Goal: Information Seeking & Learning: Learn about a topic

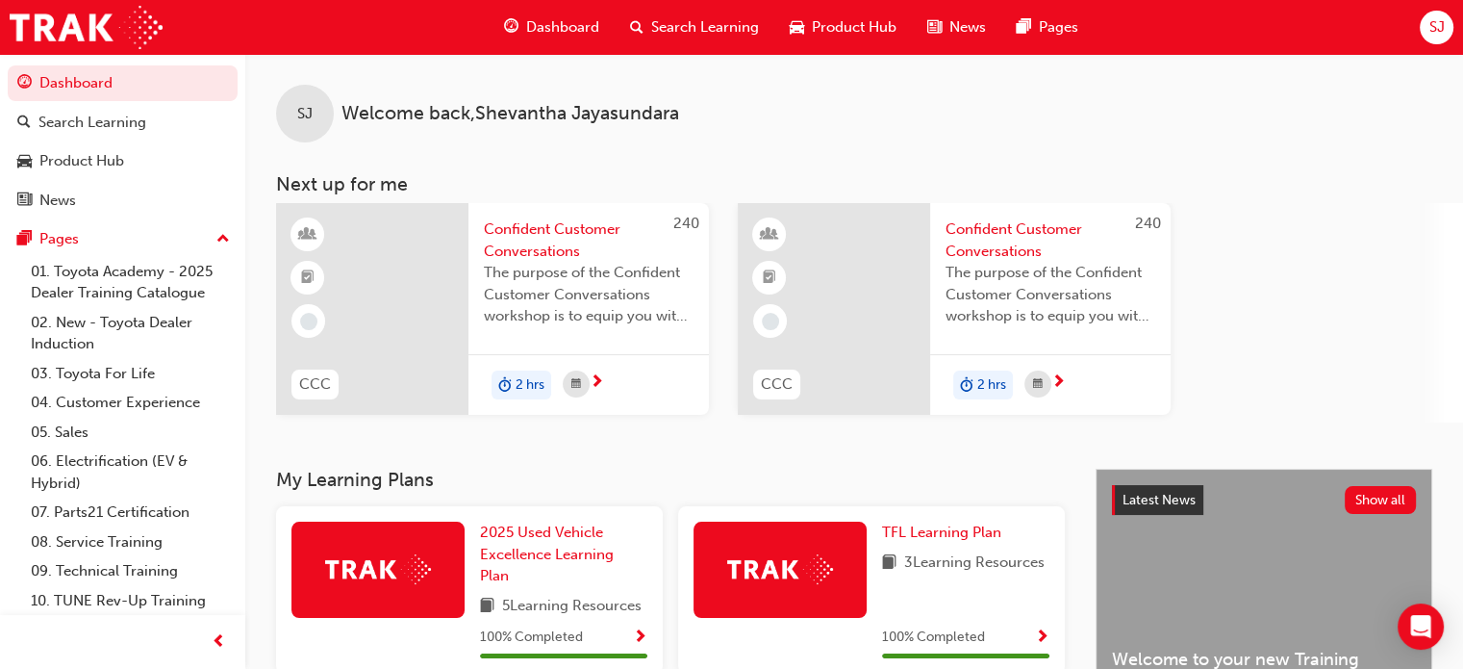
click at [839, 27] on span "Product Hub" at bounding box center [854, 27] width 85 height 22
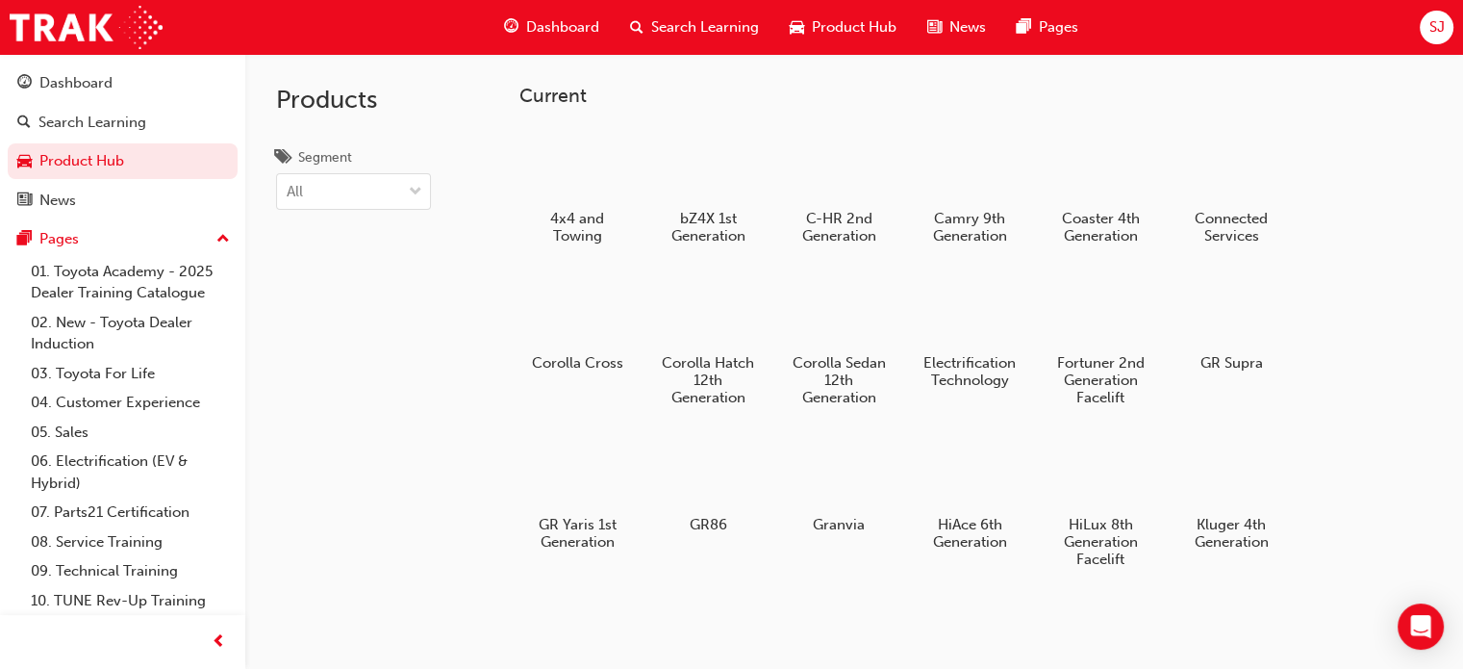
click at [712, 34] on span "Search Learning" at bounding box center [705, 27] width 108 height 22
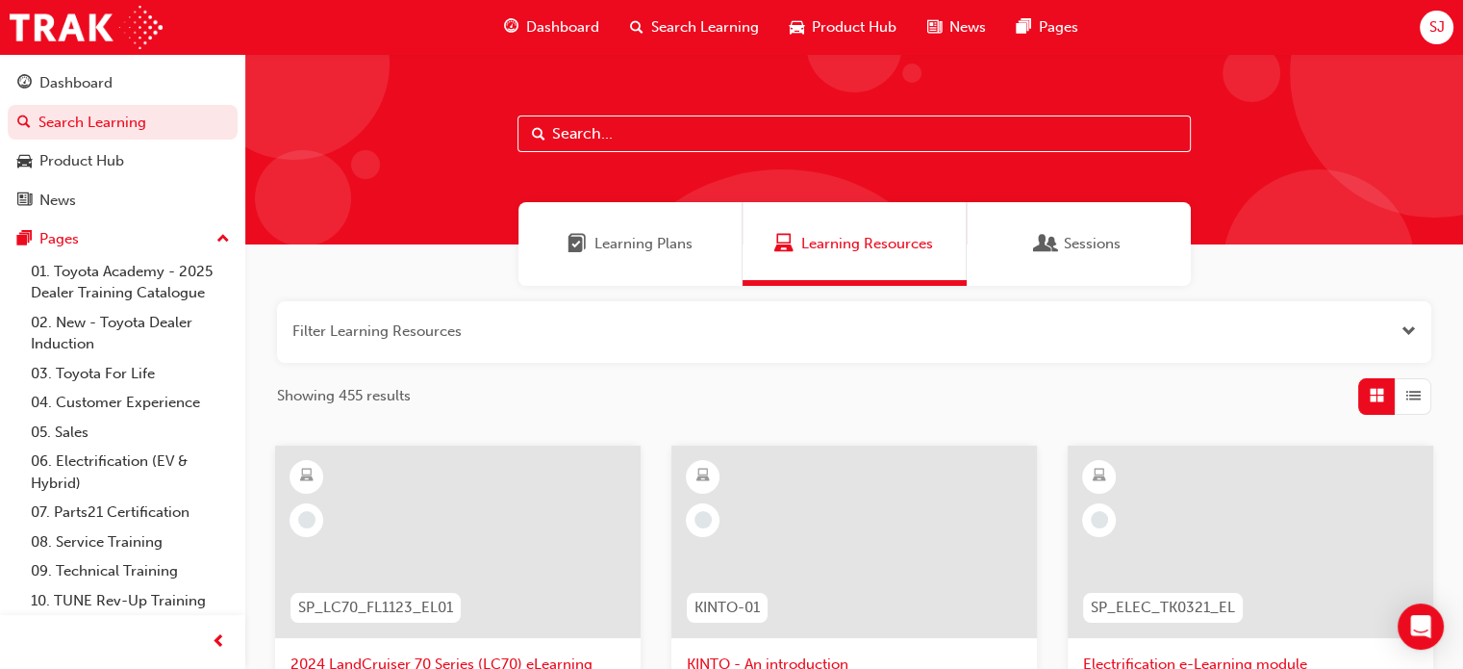
click at [650, 249] on span "Learning Plans" at bounding box center [644, 244] width 98 height 22
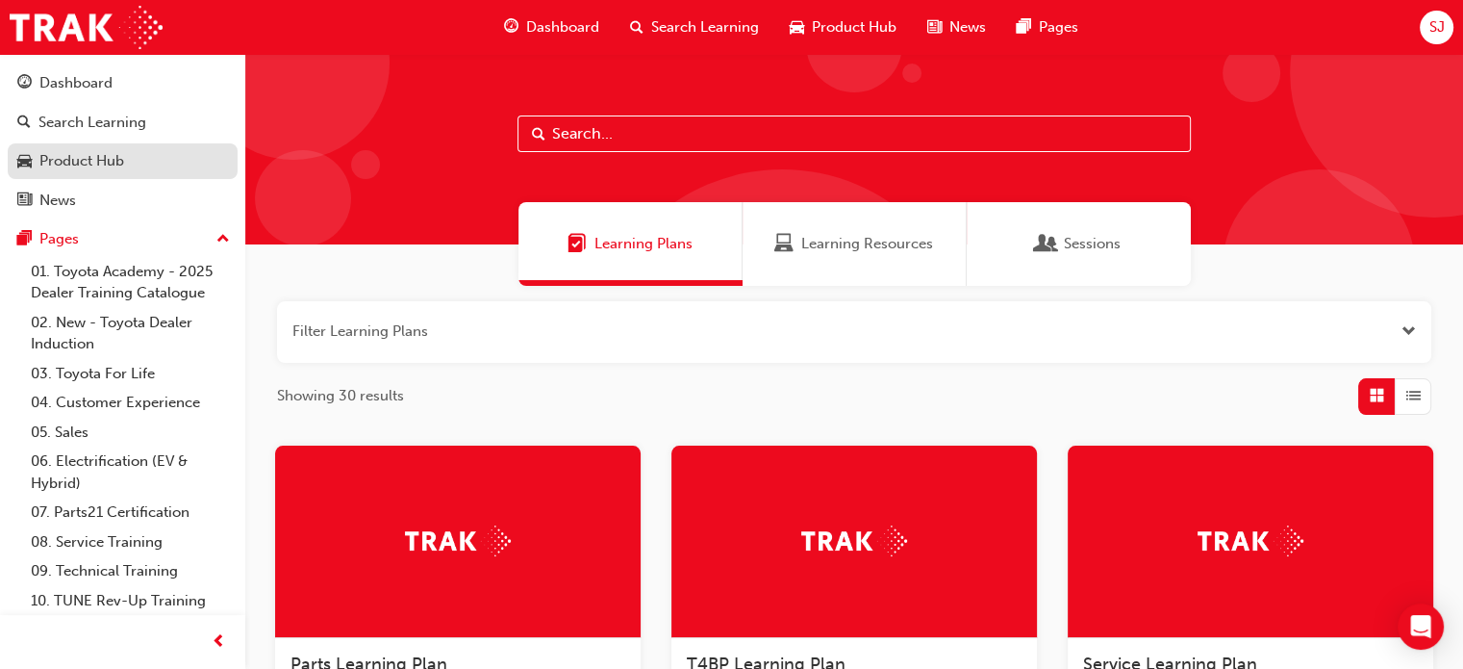
click at [89, 161] on div "Product Hub" at bounding box center [81, 161] width 85 height 22
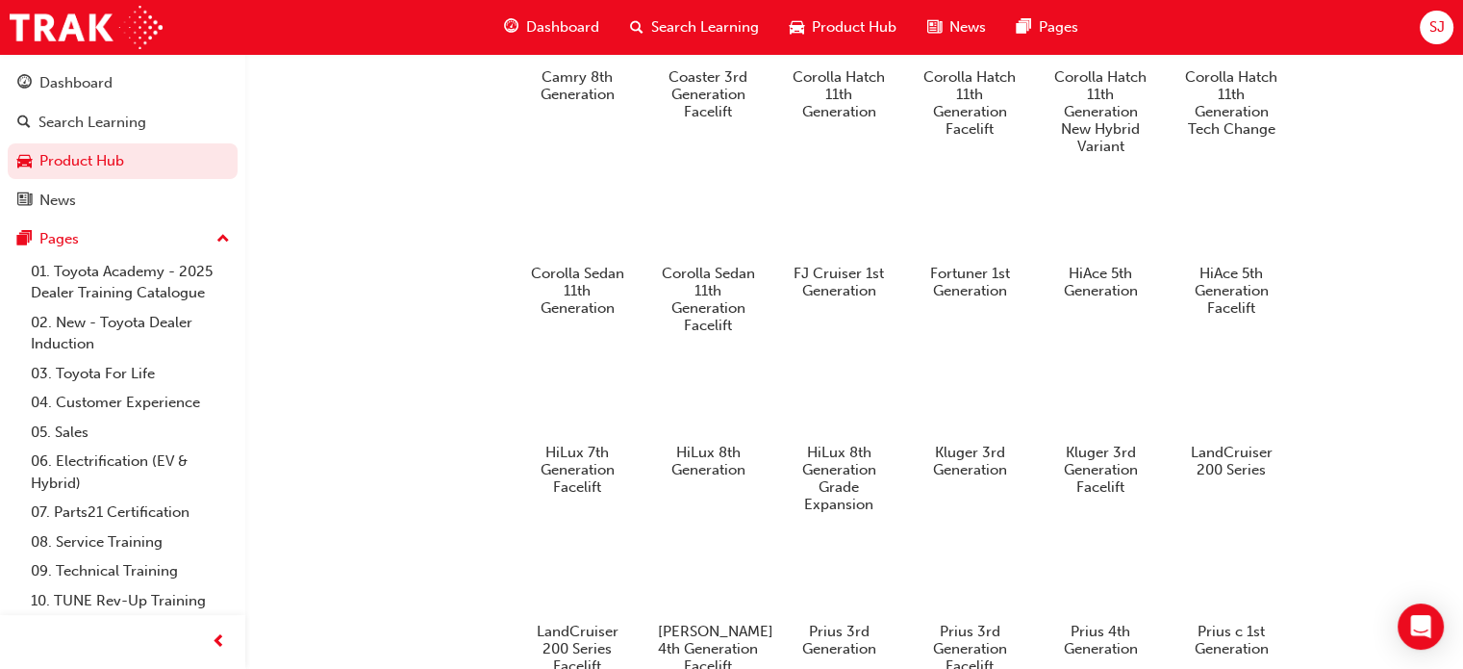
scroll to position [1154, 0]
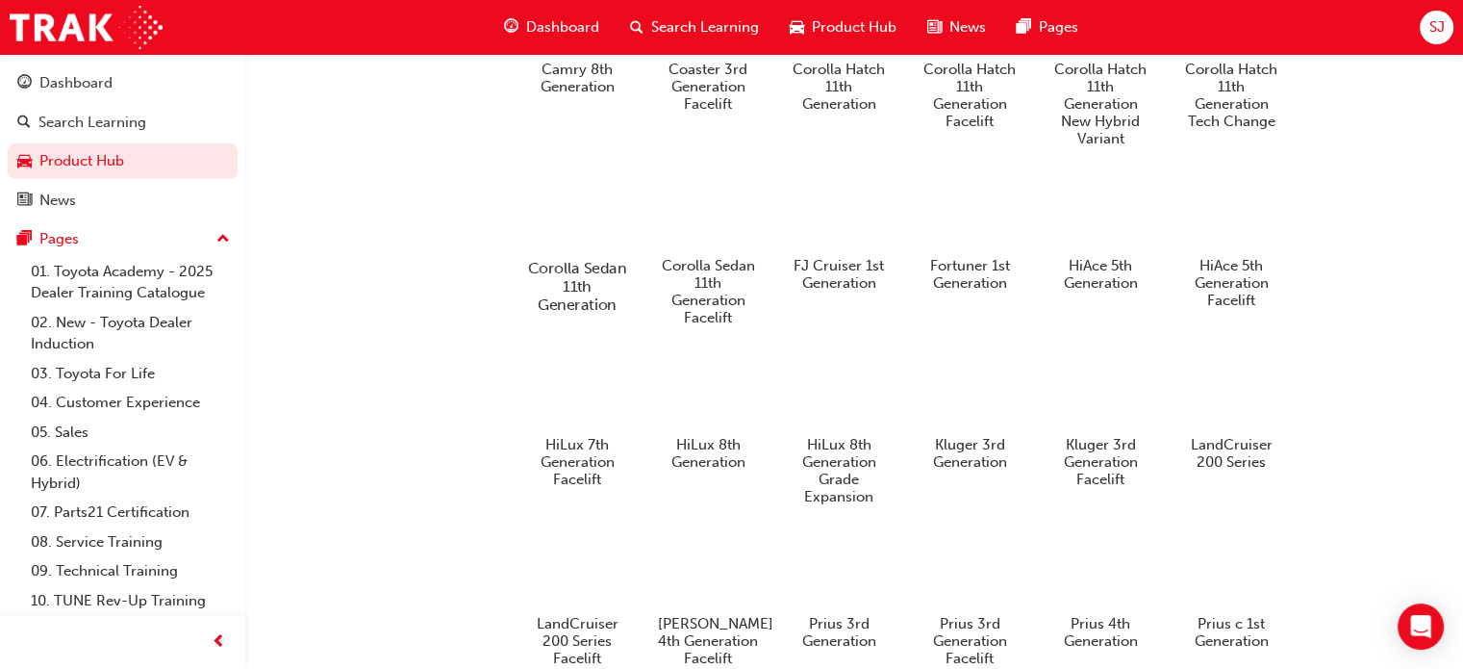
click at [573, 288] on h5 "Corolla Sedan 11th Generation" at bounding box center [577, 285] width 107 height 55
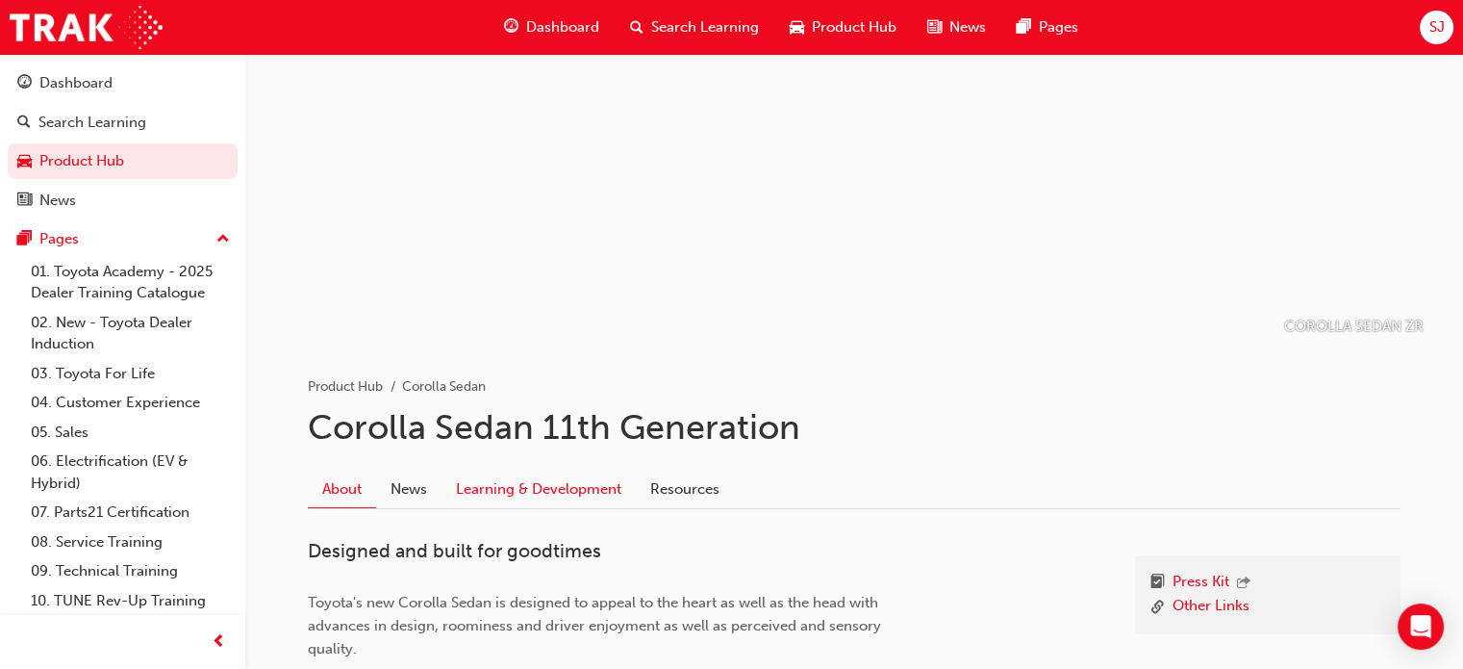
scroll to position [228, 0]
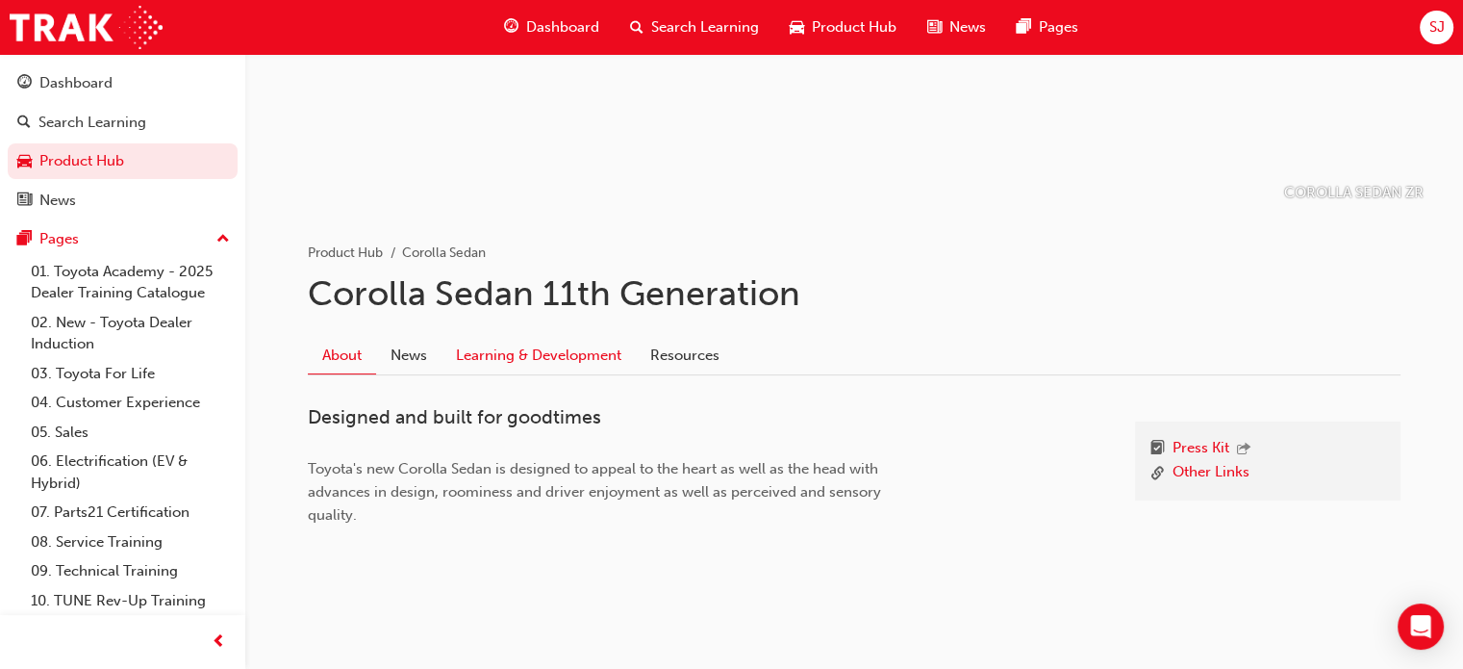
click at [510, 355] on link "Learning & Development" at bounding box center [539, 355] width 194 height 37
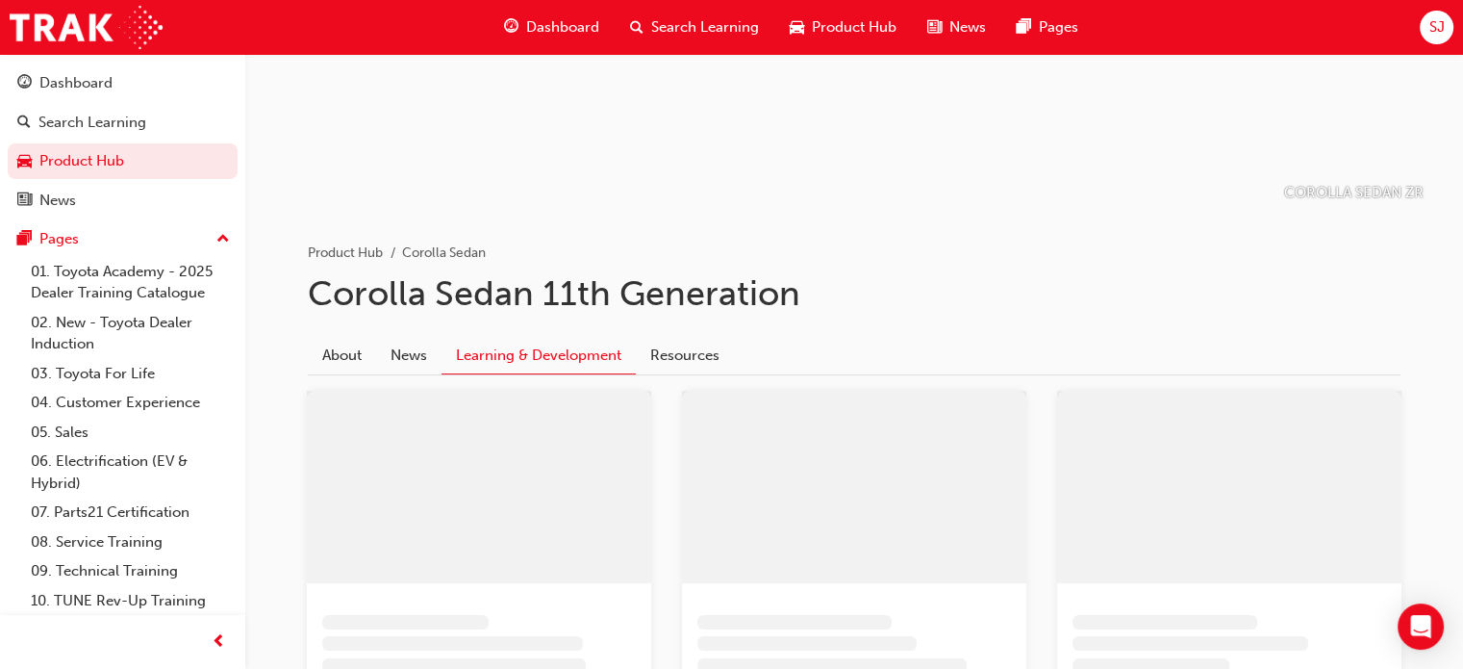
scroll to position [108, 0]
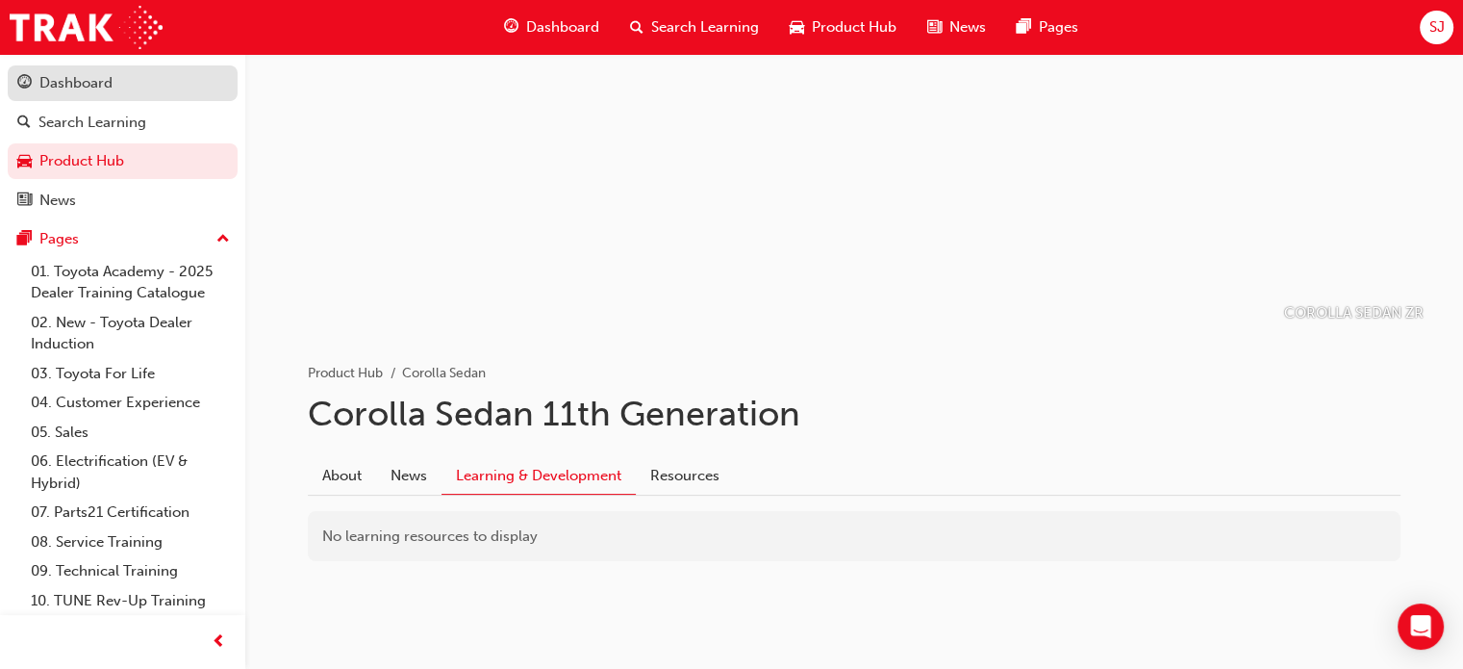
click at [126, 91] on div "Dashboard" at bounding box center [122, 83] width 211 height 24
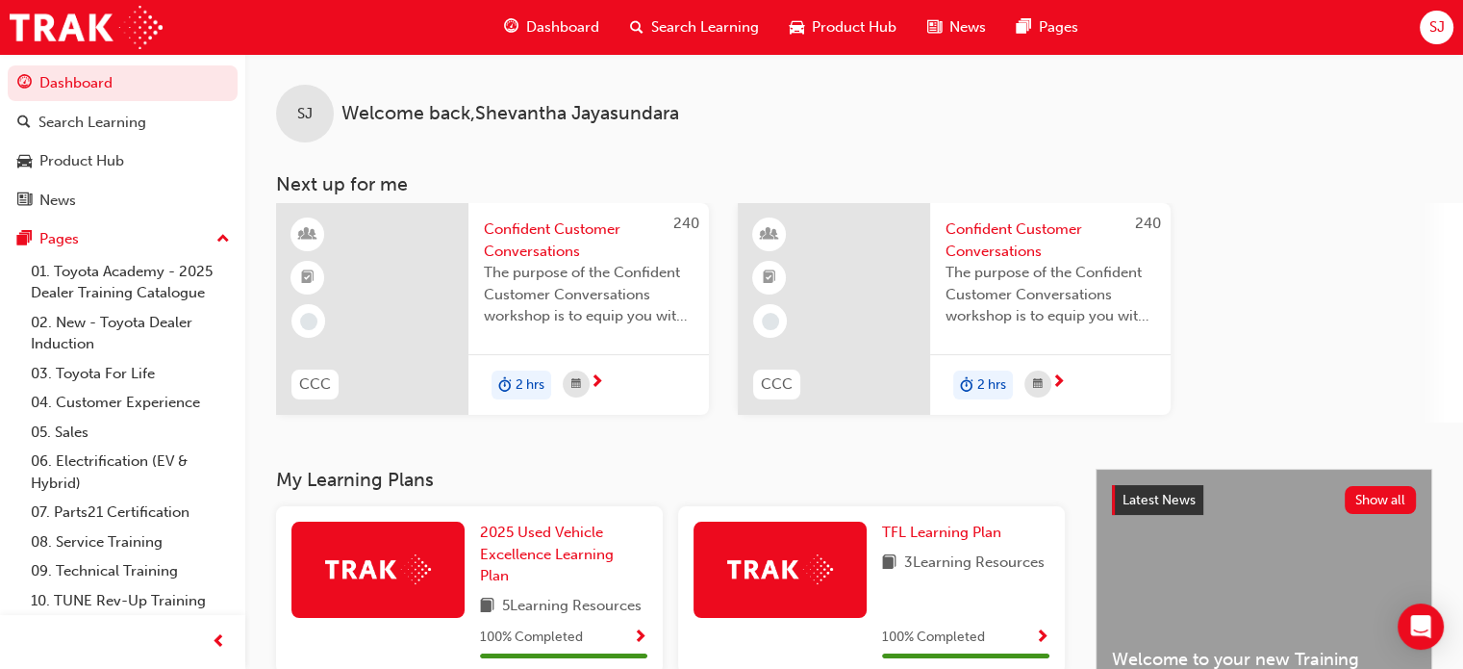
click at [574, 40] on div "Dashboard" at bounding box center [552, 27] width 126 height 39
click at [96, 171] on div "Product Hub" at bounding box center [81, 161] width 85 height 22
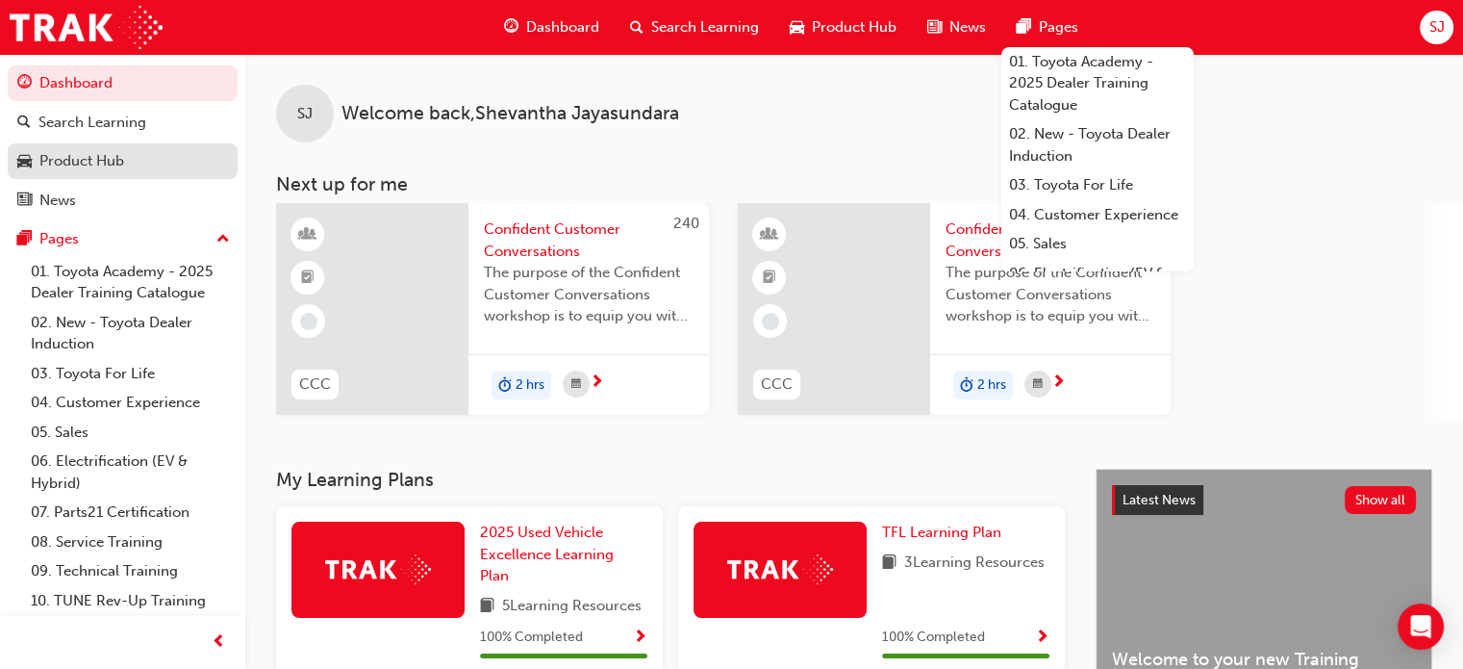
click at [71, 164] on div "Product Hub" at bounding box center [81, 161] width 85 height 22
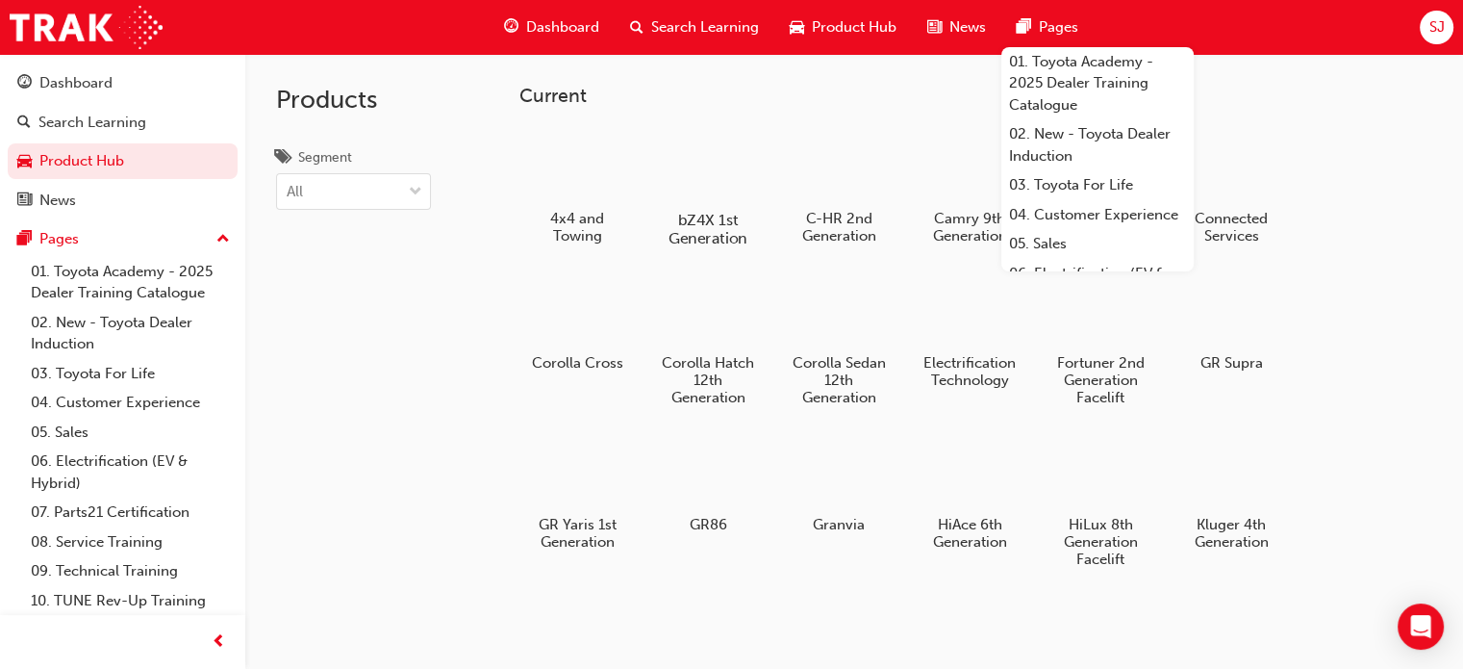
click at [704, 186] on div at bounding box center [708, 164] width 107 height 76
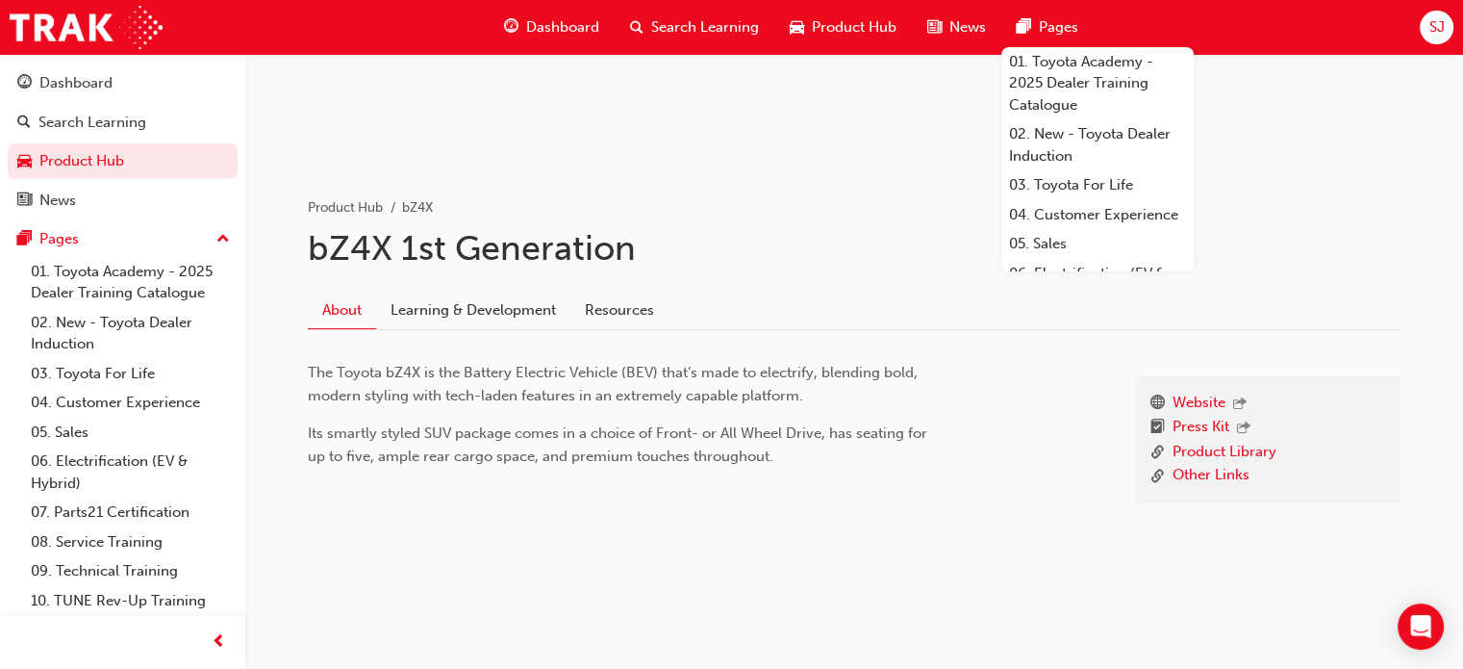
scroll to position [276, 0]
click at [504, 309] on link "Learning & Development" at bounding box center [473, 307] width 194 height 37
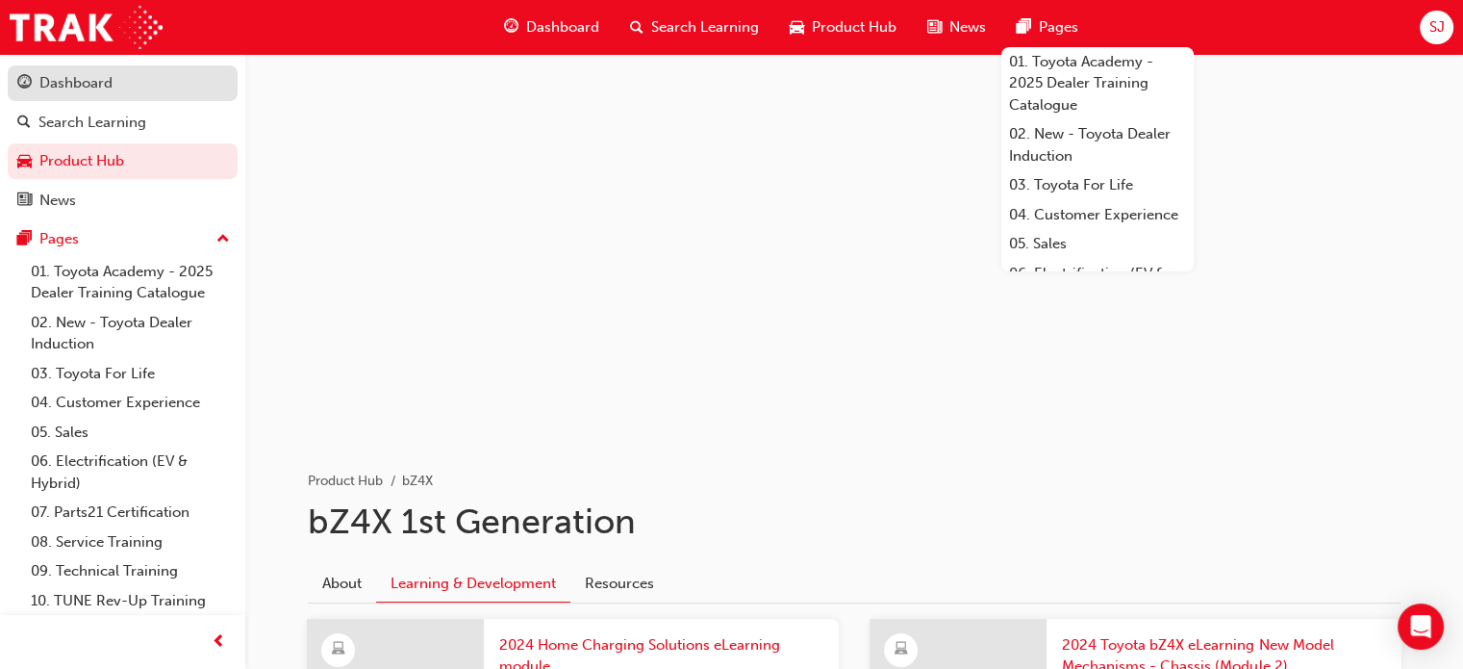
click at [111, 83] on div "Dashboard" at bounding box center [75, 83] width 73 height 22
